Goal: Task Accomplishment & Management: Manage account settings

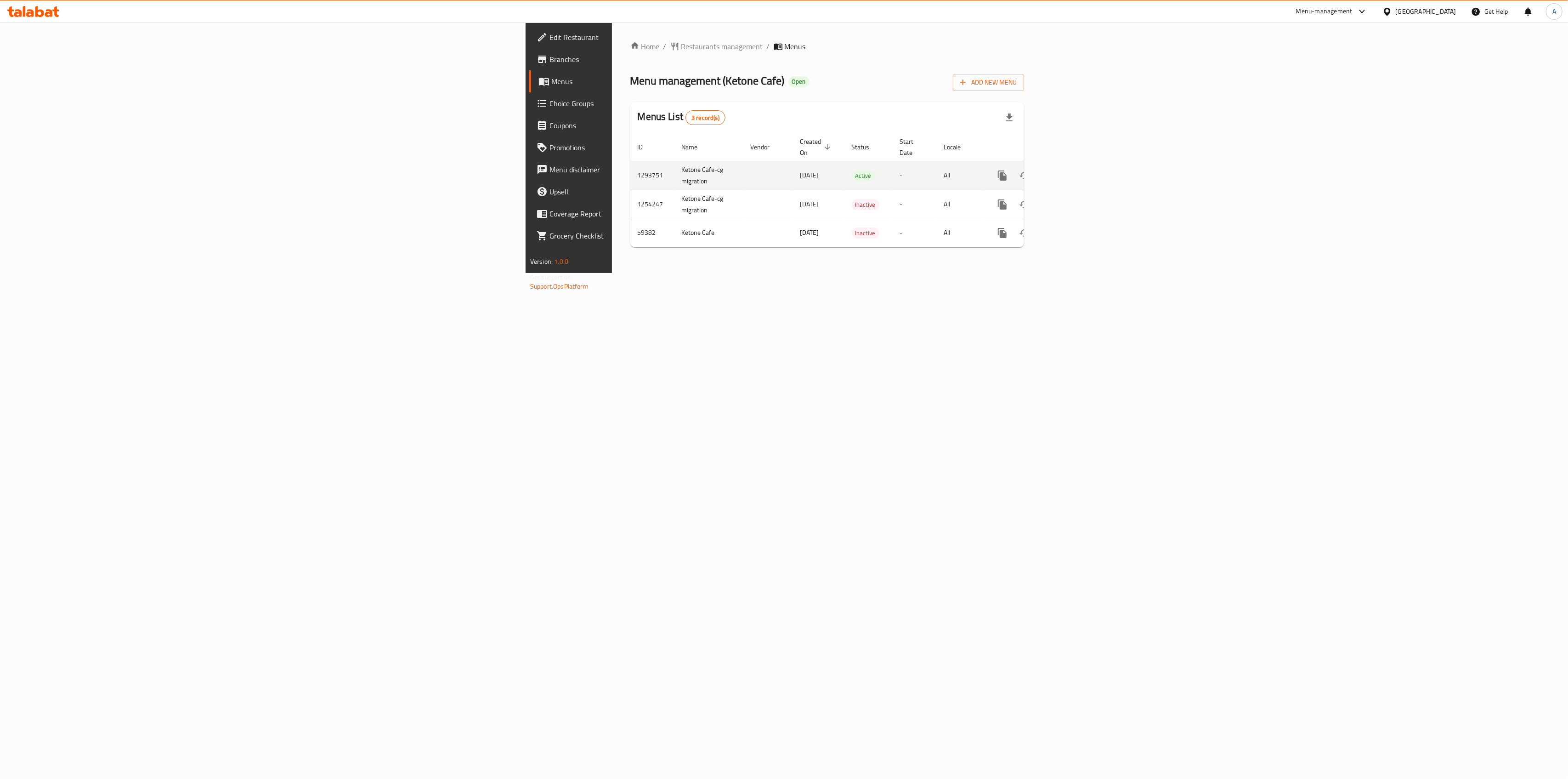
click at [1080, 165] on link "enhanced table" at bounding box center [1068, 175] width 22 height 22
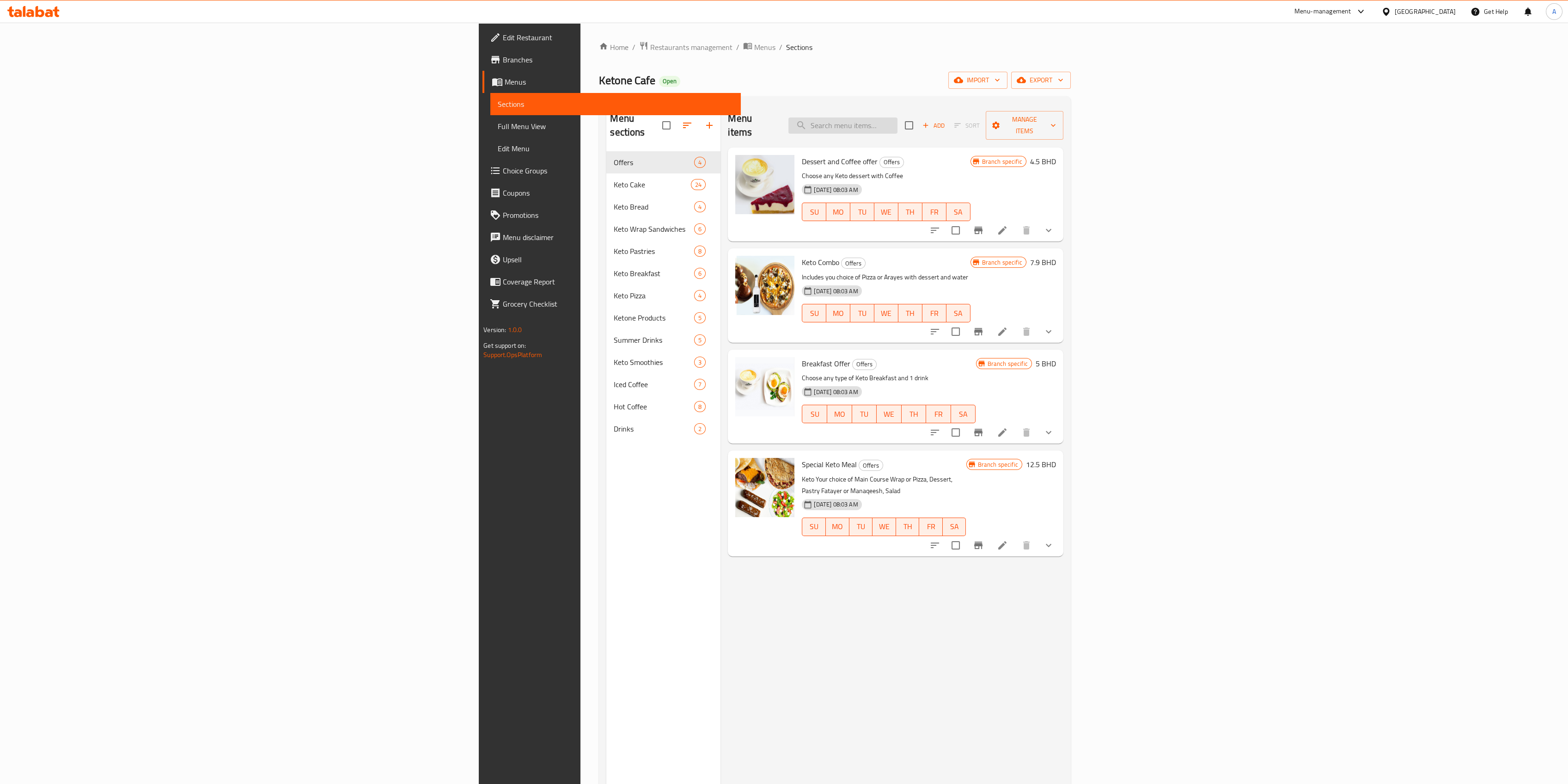
click at [898, 118] on input "search" at bounding box center [842, 126] width 109 height 16
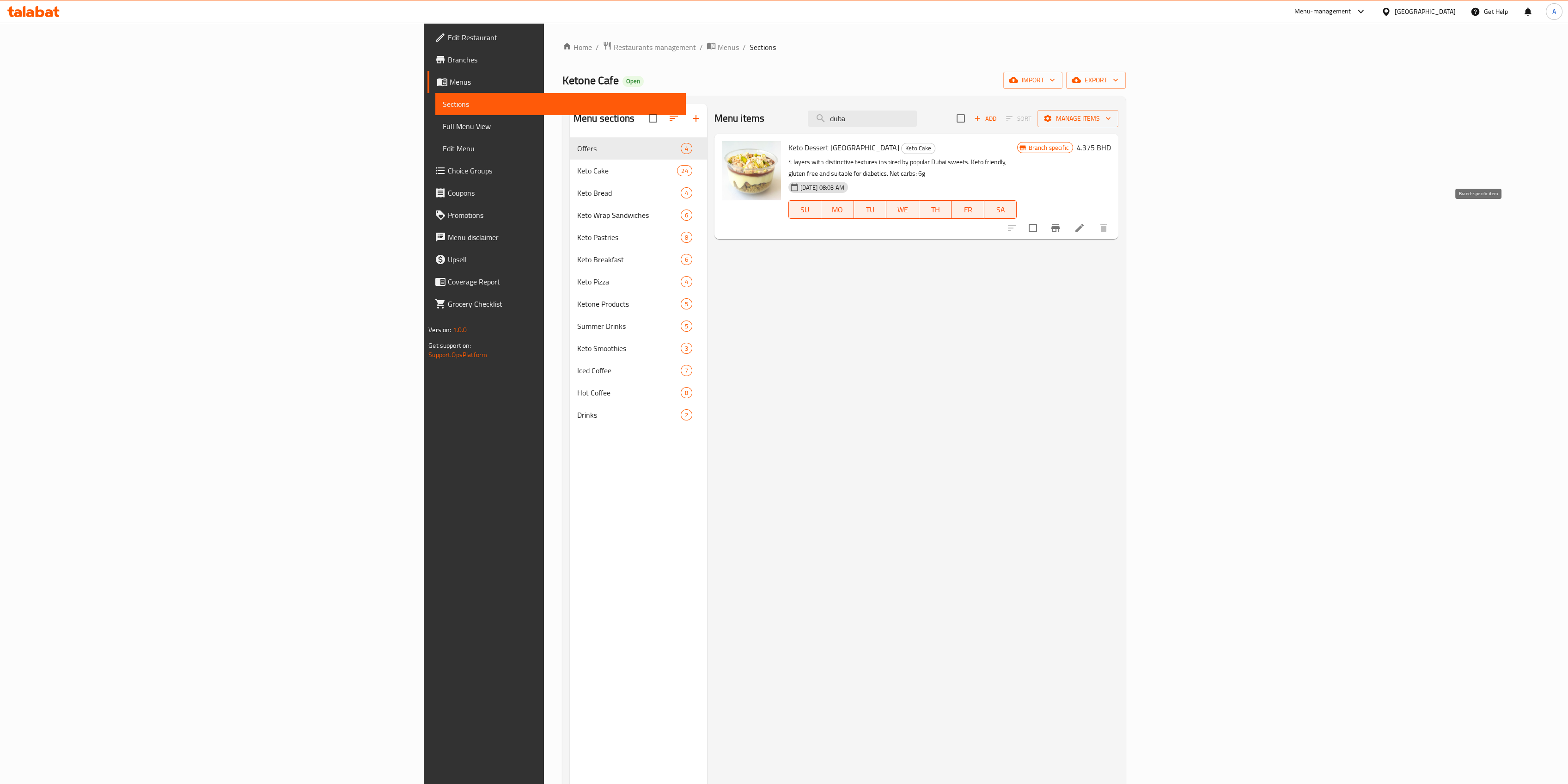
type input "duba"
click at [1061, 222] on icon "Branch-specific-item" at bounding box center [1055, 227] width 11 height 11
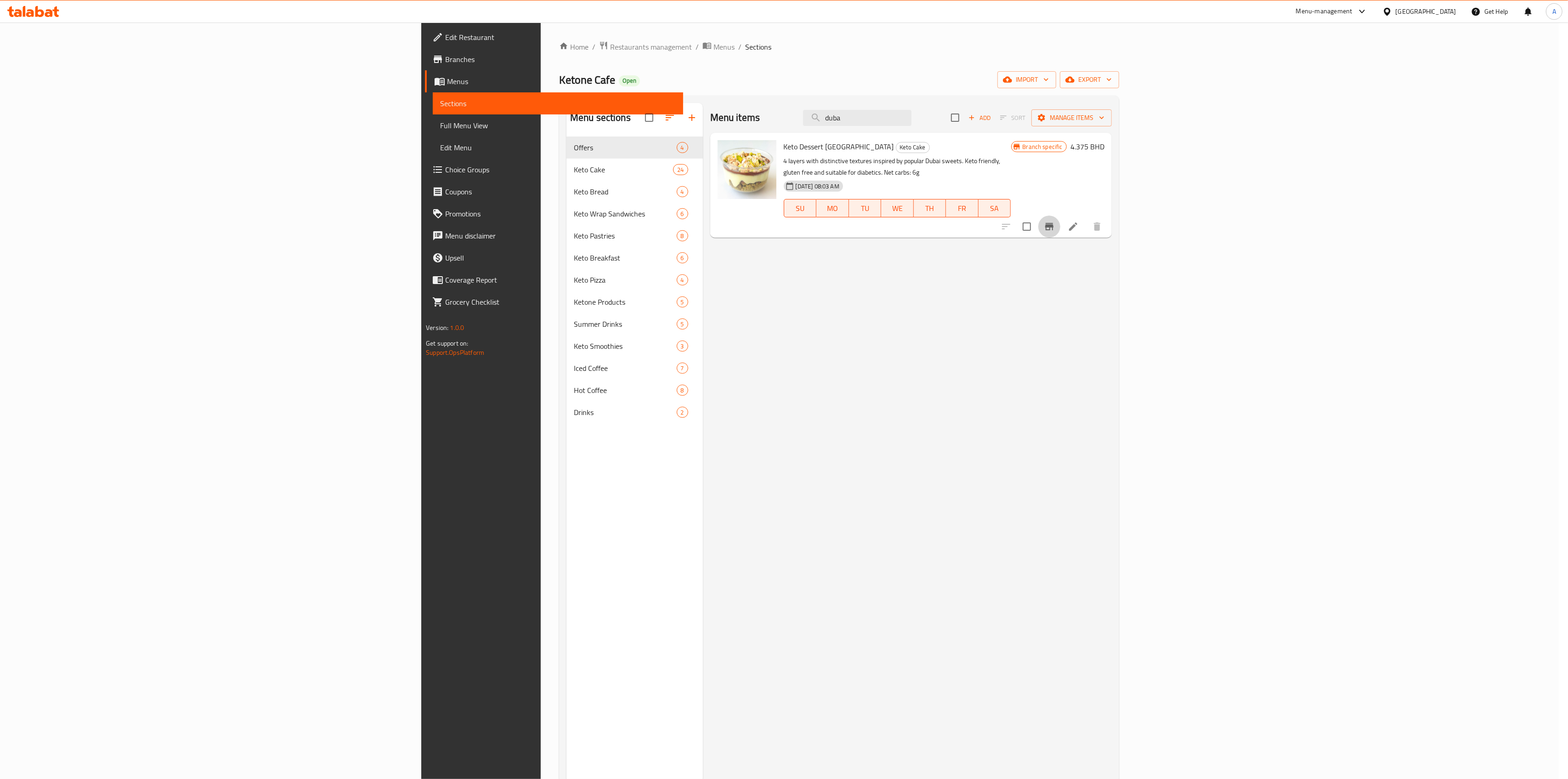
click at [1493, 218] on div "Keto Dessert [GEOGRAPHIC_DATA] - branch specific item Keto Dessert Dubai 4 laye…" at bounding box center [784, 389] width 1568 height 779
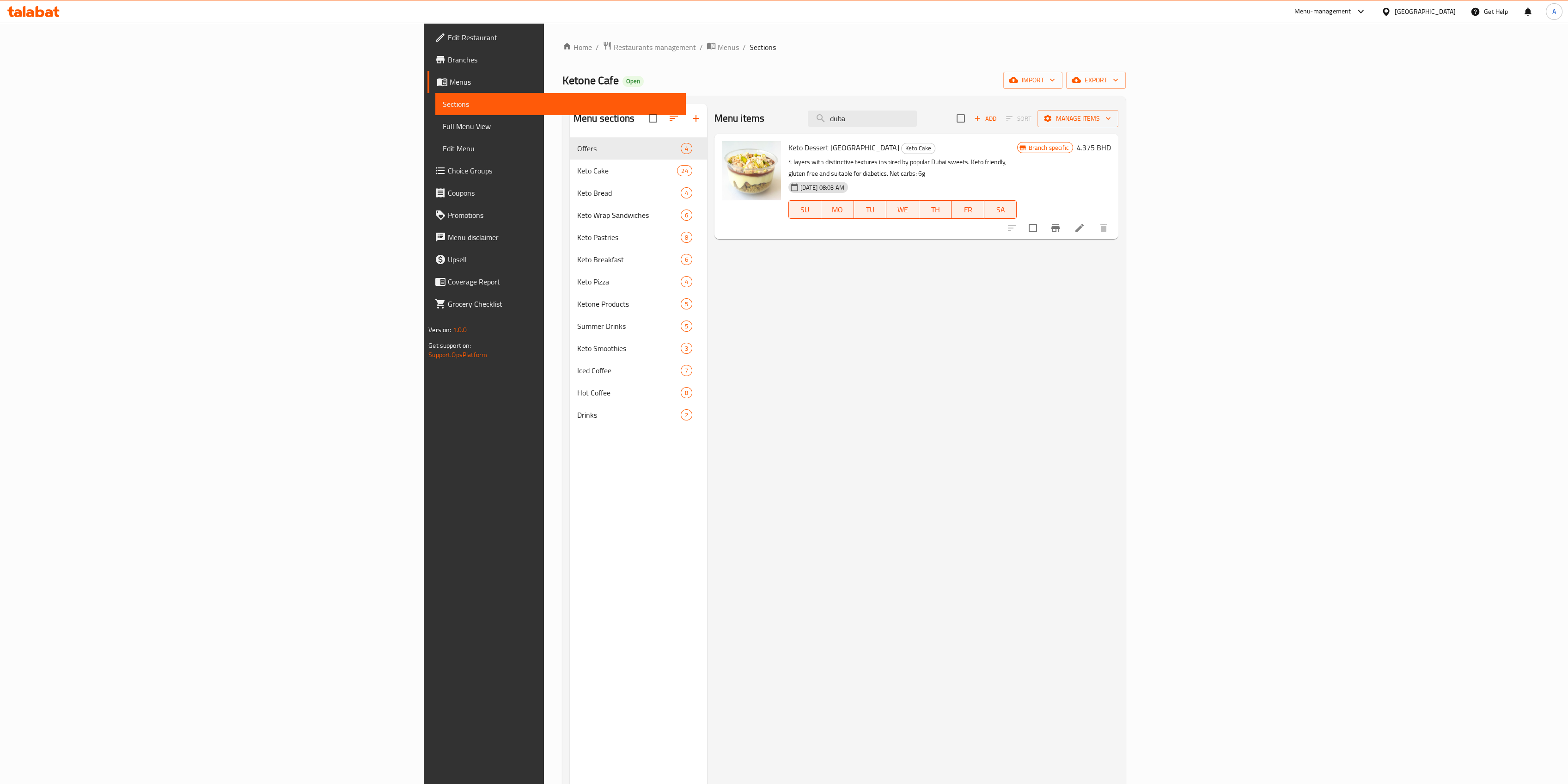
click at [1092, 219] on li at bounding box center [1079, 227] width 26 height 17
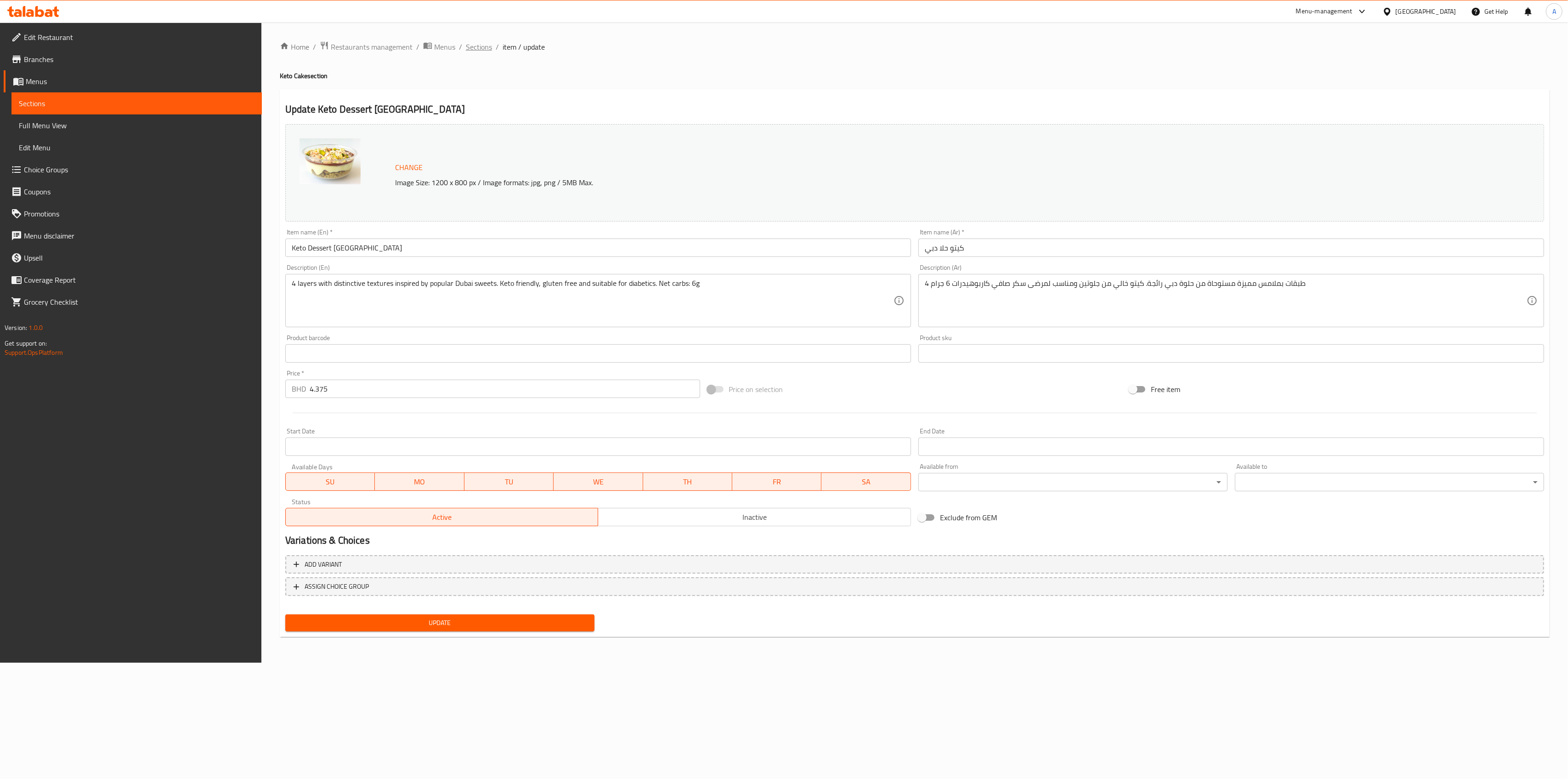
click at [475, 49] on span "Sections" at bounding box center [480, 47] width 27 height 11
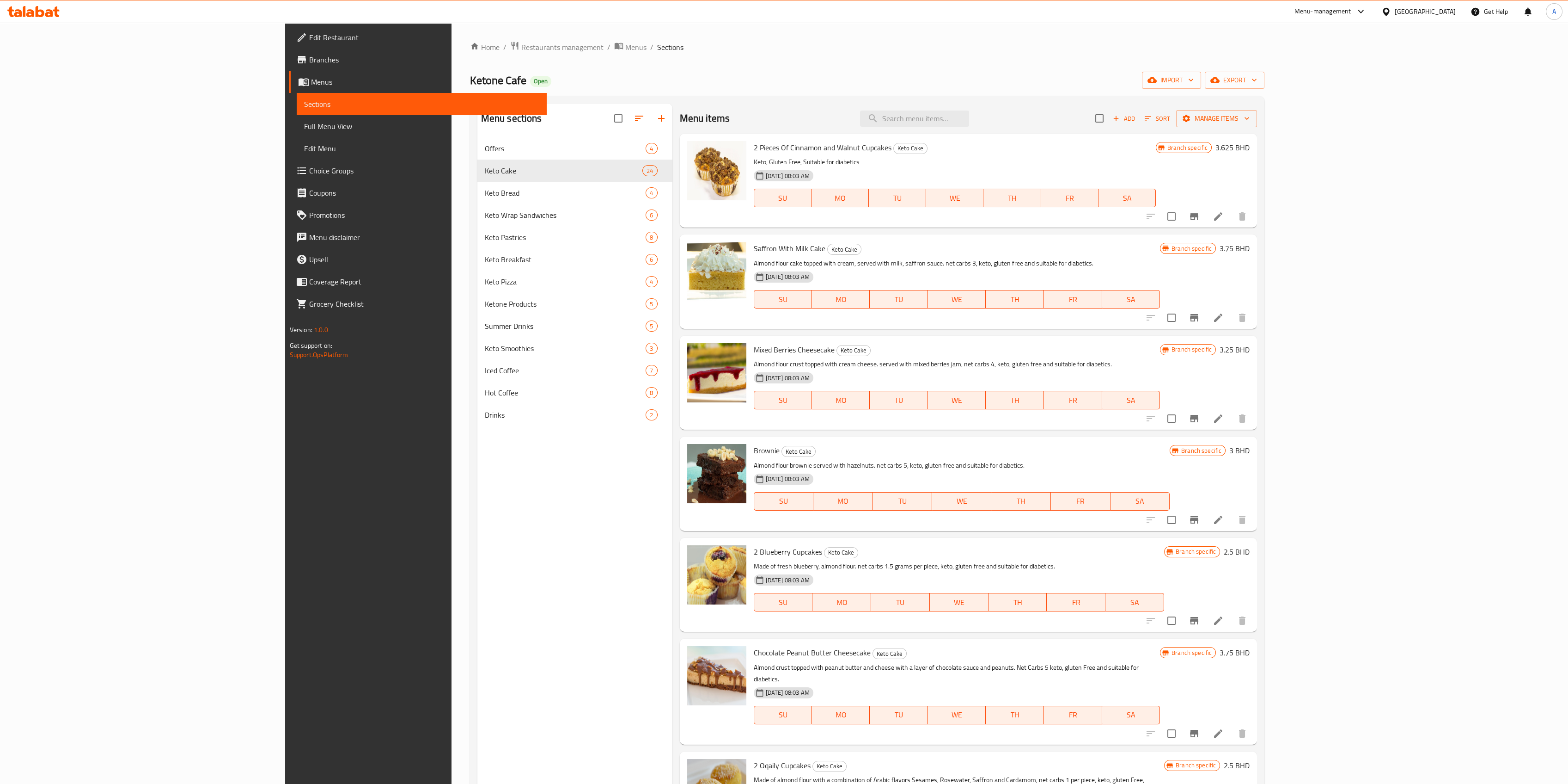
click at [53, 13] on icon at bounding box center [33, 12] width 53 height 11
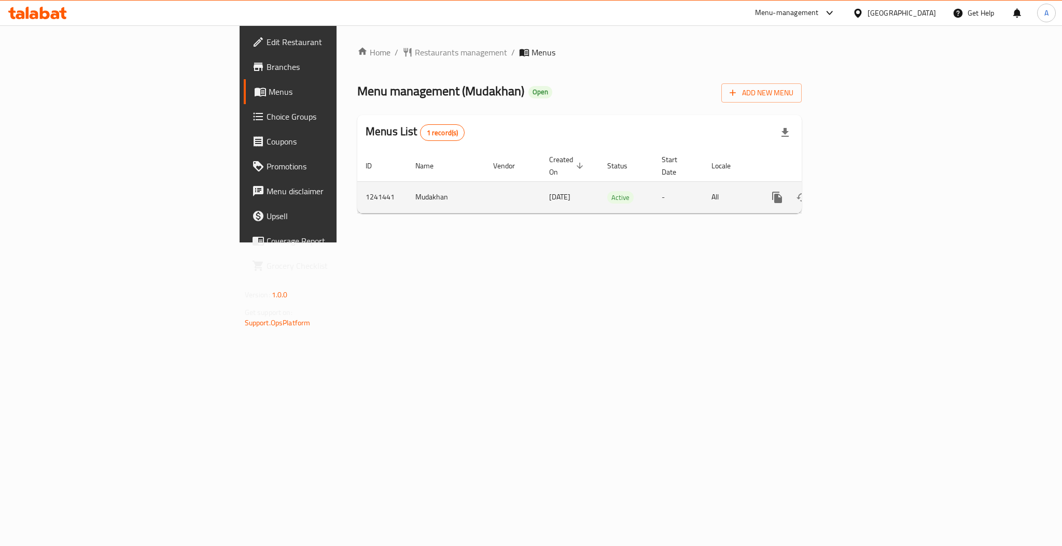
click at [858, 191] on icon "enhanced table" at bounding box center [851, 197] width 12 height 12
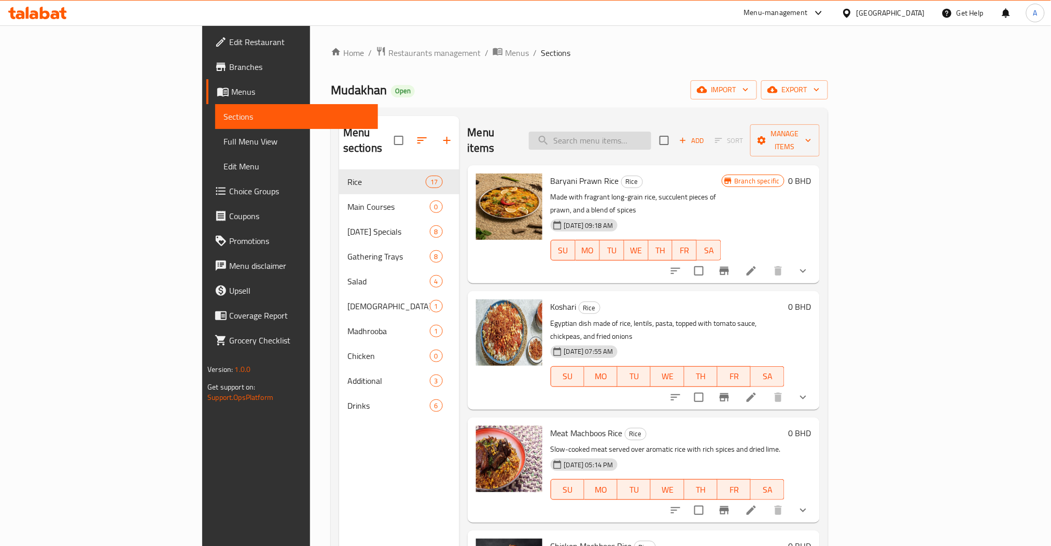
click at [651, 132] on input "search" at bounding box center [590, 141] width 122 height 18
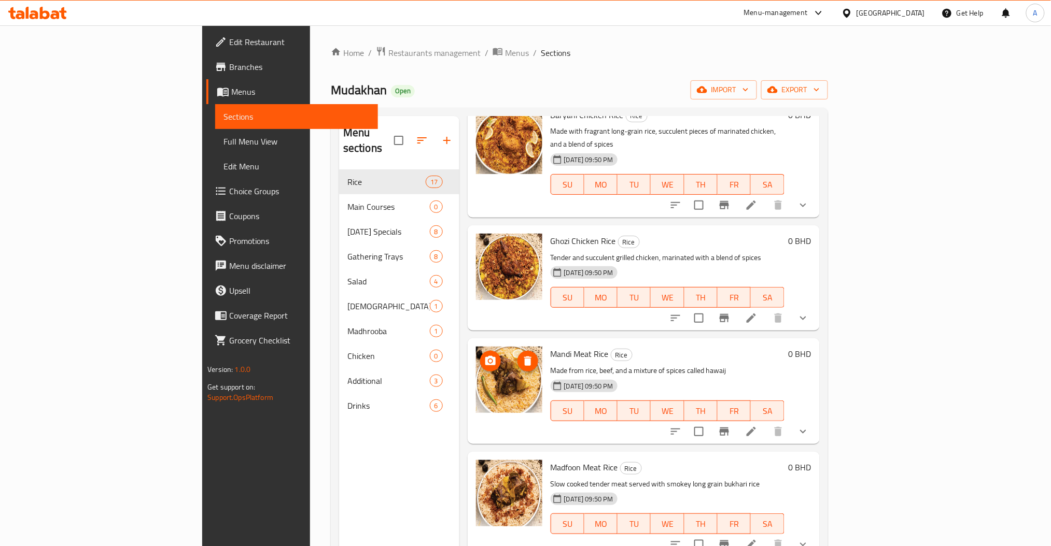
scroll to position [1404, 0]
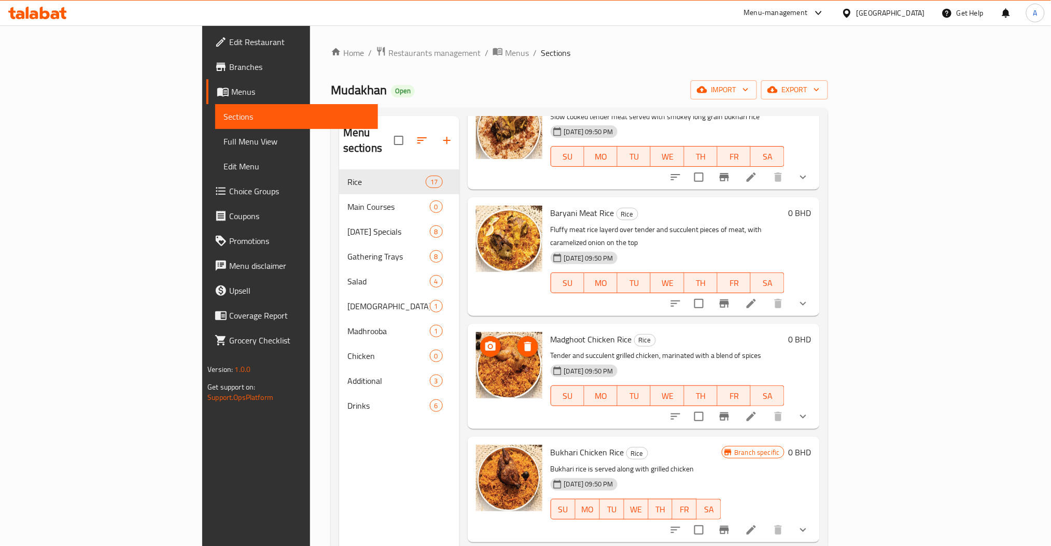
drag, startPoint x: 462, startPoint y: 268, endPoint x: 711, endPoint y: 230, distance: 251.7
click at [711, 332] on h6 "Madghoot Chicken Rice Rice" at bounding box center [667, 339] width 234 height 15
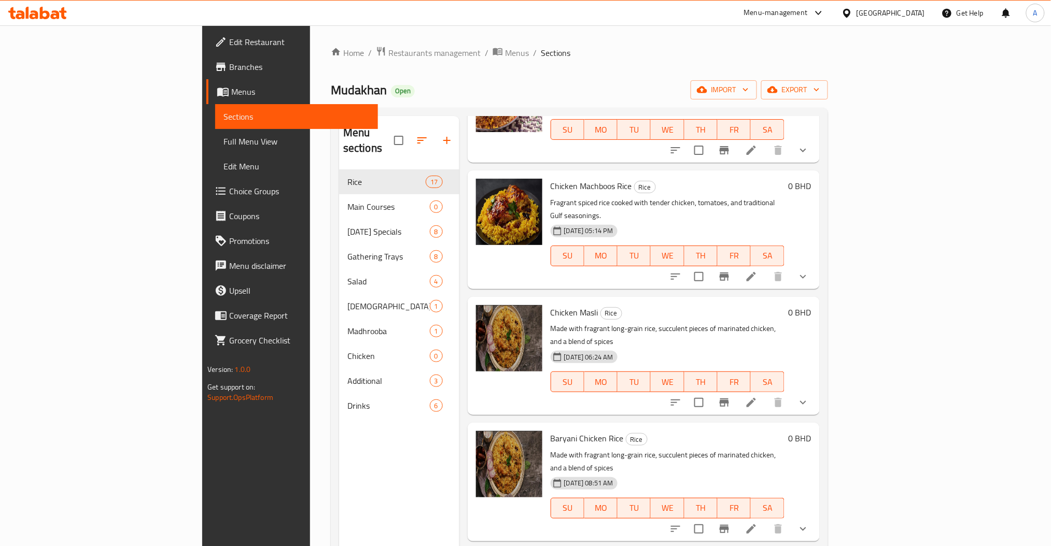
scroll to position [0, 0]
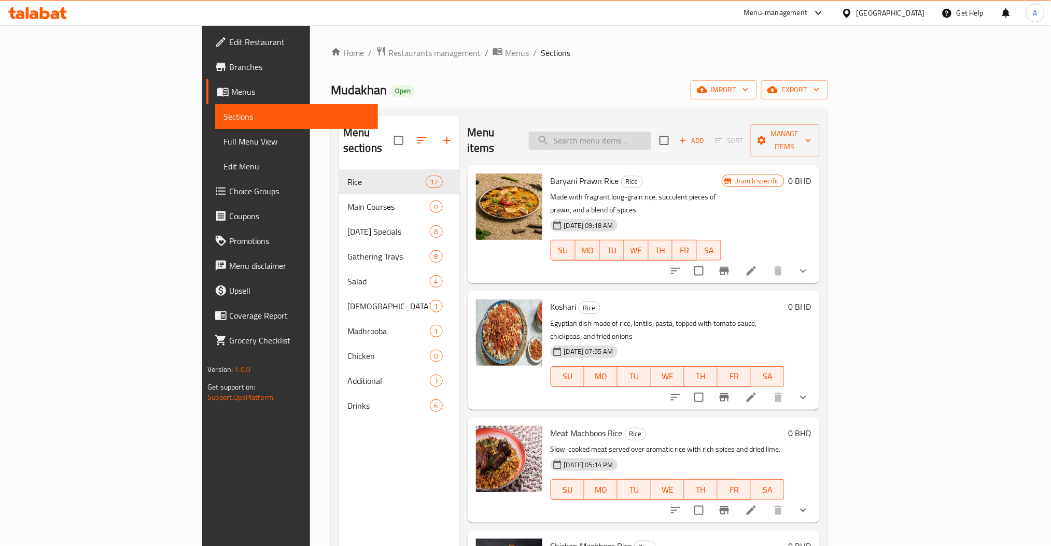
click at [651, 132] on input "search" at bounding box center [590, 141] width 122 height 18
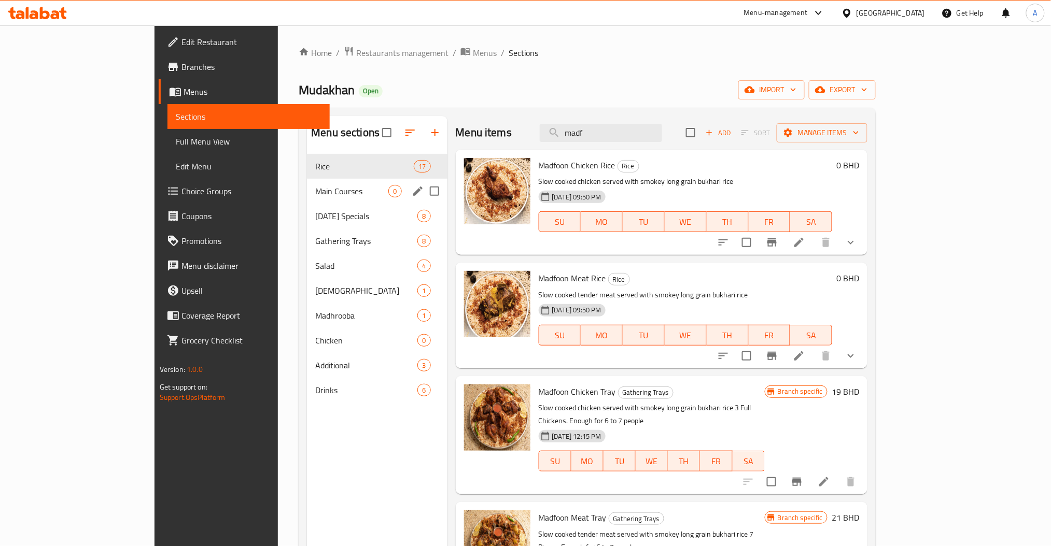
click at [315, 193] on span "Main Courses" at bounding box center [351, 191] width 73 height 12
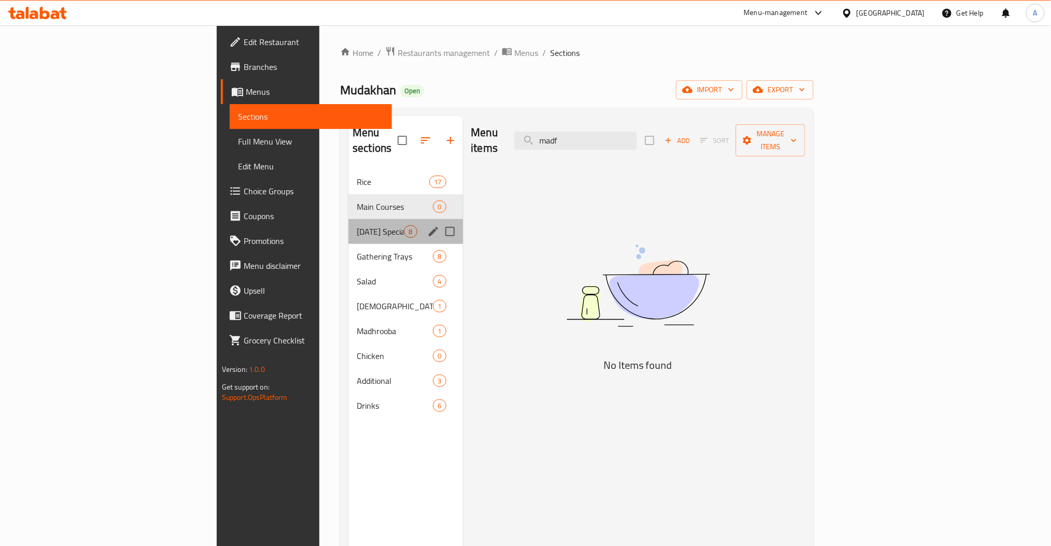
click at [348, 219] on div "Ramadan Specials 8" at bounding box center [405, 231] width 114 height 25
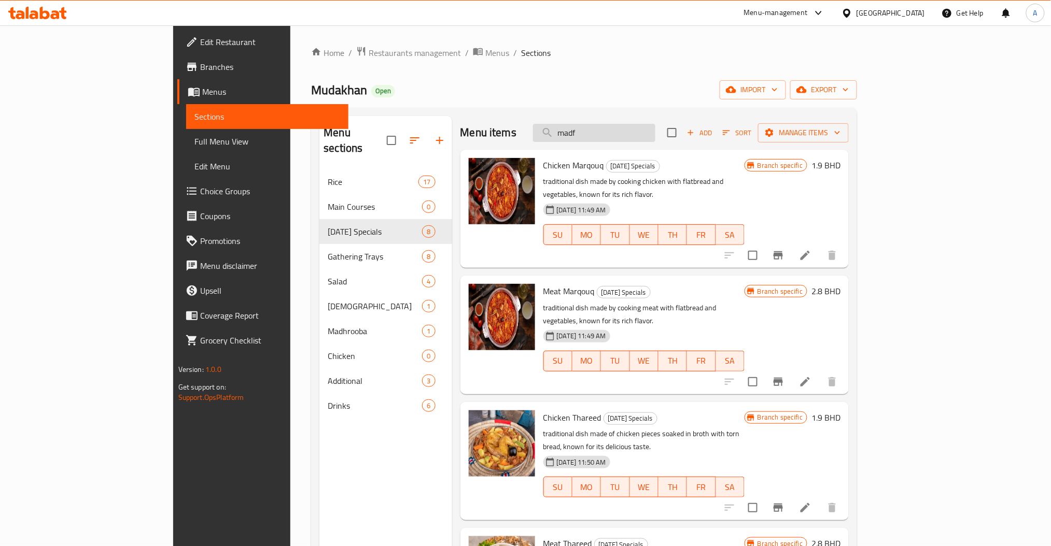
click at [655, 138] on input "madf" at bounding box center [594, 133] width 122 height 18
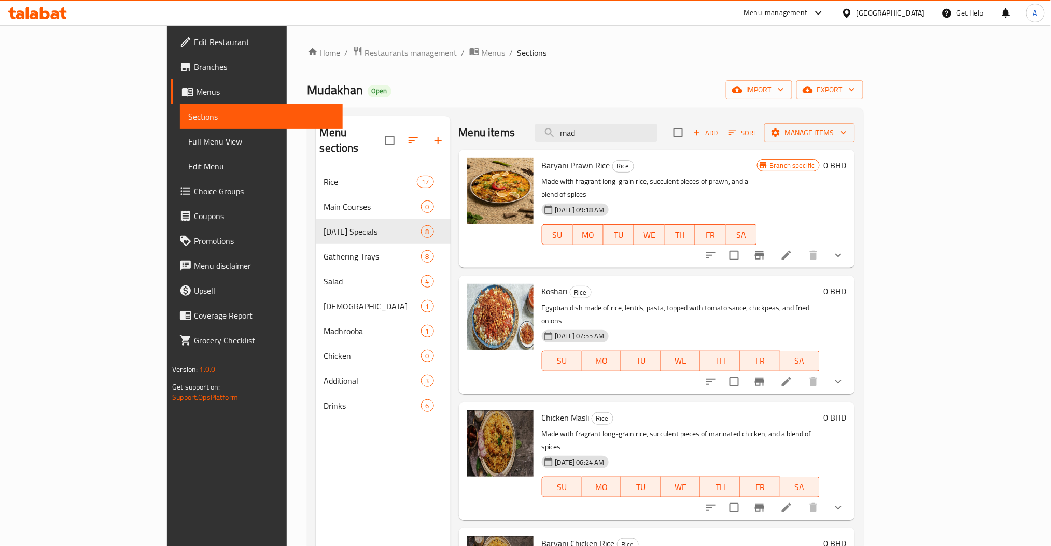
type input "madf"
